Goal: Information Seeking & Learning: Compare options

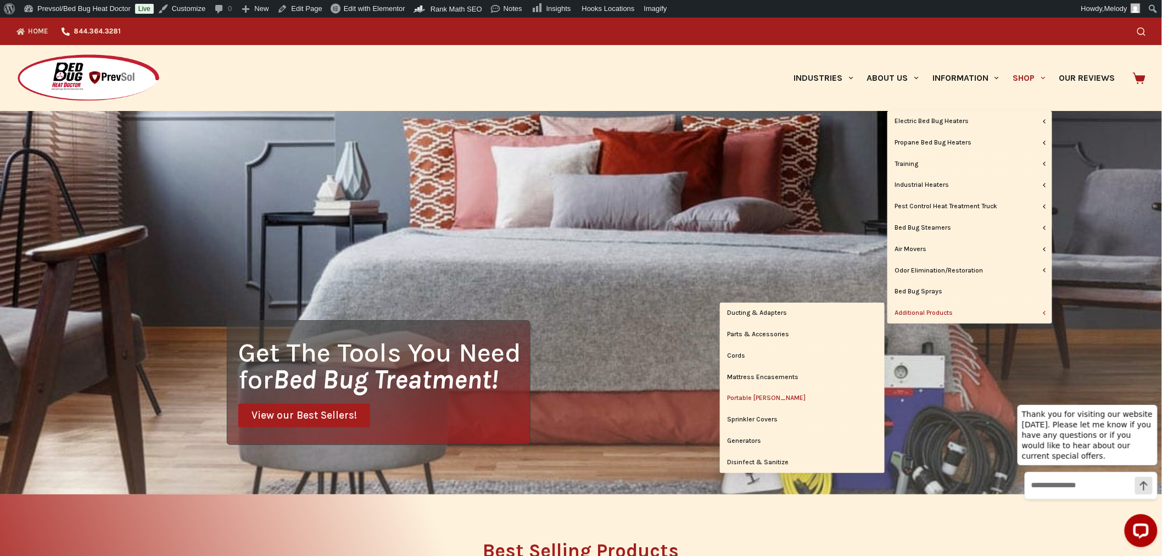
click at [760, 398] on link "Portable [PERSON_NAME]" at bounding box center [802, 398] width 165 height 21
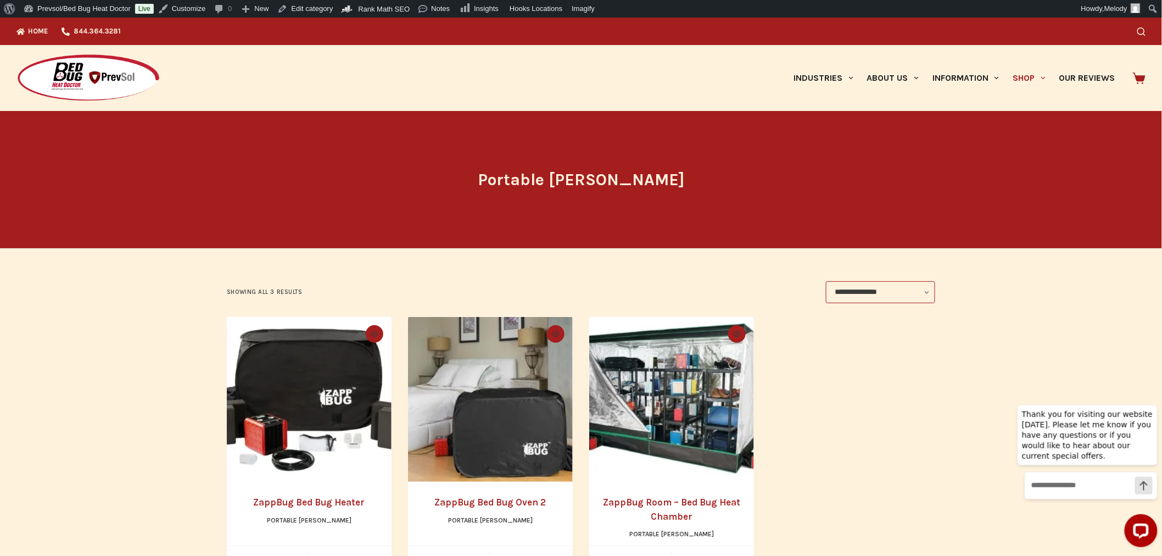
click at [305, 393] on img "ZappBug Bed Bug Heater" at bounding box center [309, 399] width 165 height 165
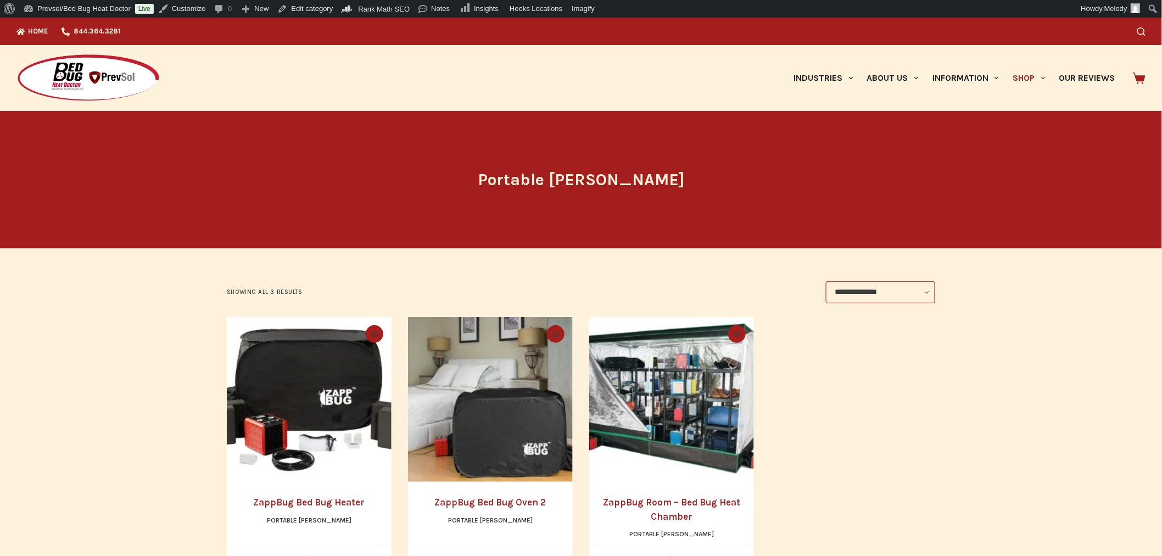
click at [511, 418] on img "ZappBug Bed Bug Oven 2" at bounding box center [490, 399] width 165 height 165
